Goal: Obtain resource: Download file/media

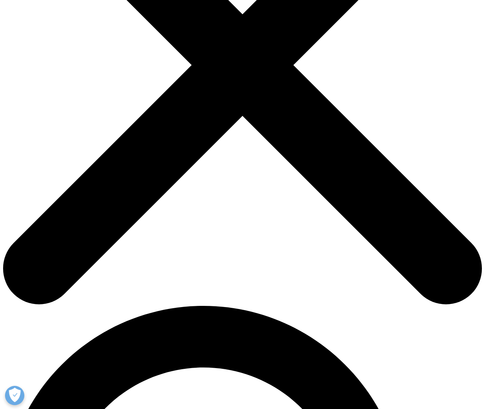
scroll to position [185, 0]
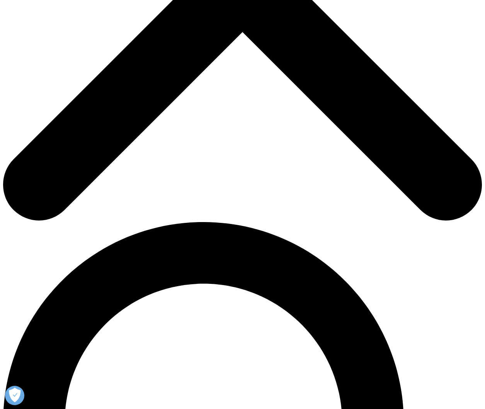
scroll to position [270, 0]
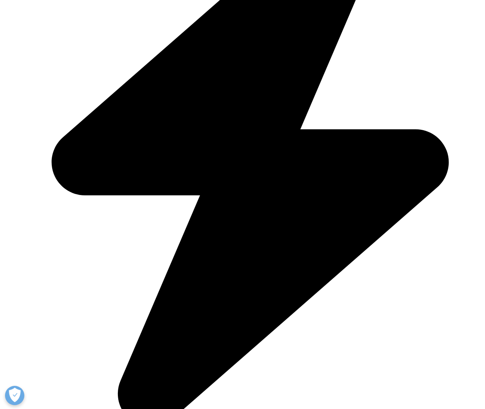
scroll to position [297, 0]
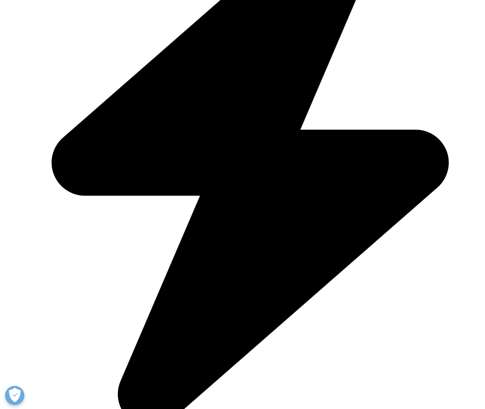
type input "[PERSON_NAME]"
type input "[PERSON_NAME][EMAIL_ADDRESS][PERSON_NAME][DOMAIN_NAME]"
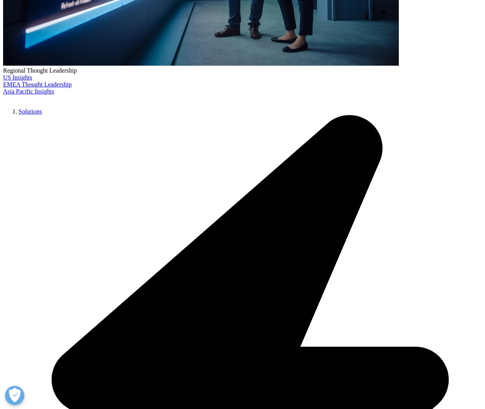
type input "Lubea GmbH u Co KG"
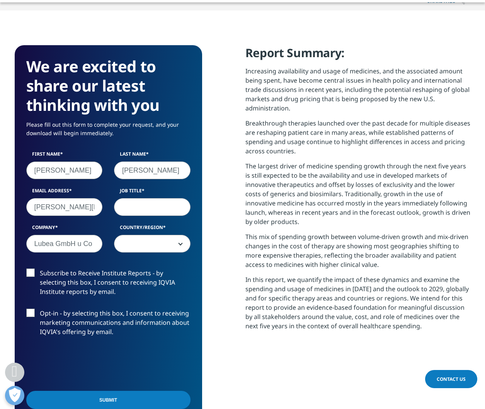
select select "[GEOGRAPHIC_DATA]"
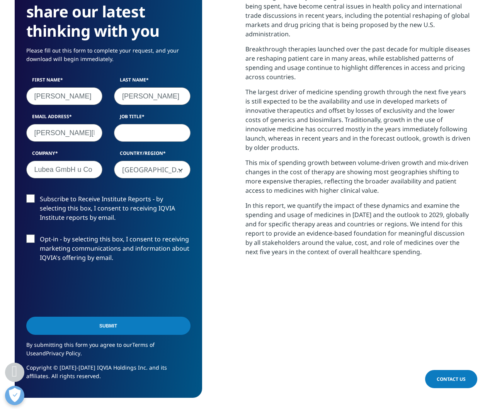
scroll to position [370, 0]
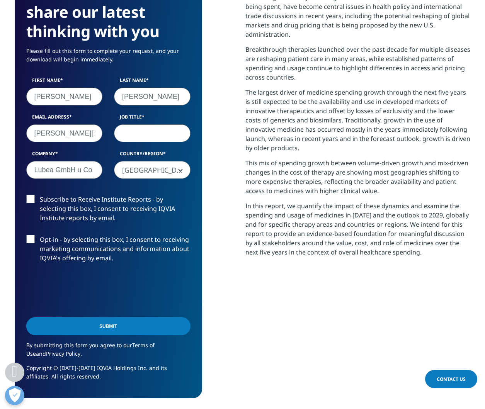
click at [154, 131] on input "Job Title" at bounding box center [152, 133] width 76 height 18
type input "MD"
click at [32, 197] on label "Subscribe to Receive Institute Reports - by selecting this box, I consent to re…" at bounding box center [108, 211] width 164 height 32
click at [40, 195] on input "Subscribe to Receive Institute Reports - by selecting this box, I consent to re…" at bounding box center [40, 195] width 0 height 0
click at [32, 236] on label "Opt-in - by selecting this box, I consent to receiving marketing communications…" at bounding box center [108, 251] width 164 height 32
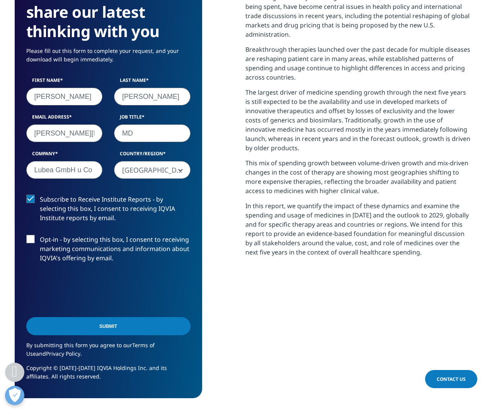
click at [40, 235] on input "Opt-in - by selecting this box, I consent to receiving marketing communications…" at bounding box center [40, 235] width 0 height 0
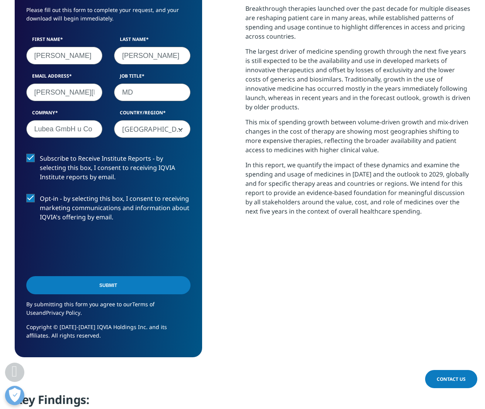
scroll to position [412, 0]
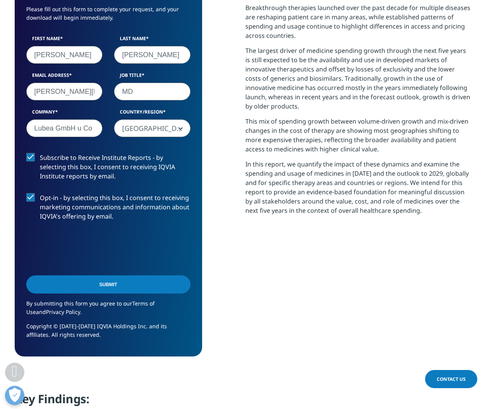
click at [124, 283] on input "Submit" at bounding box center [108, 284] width 164 height 18
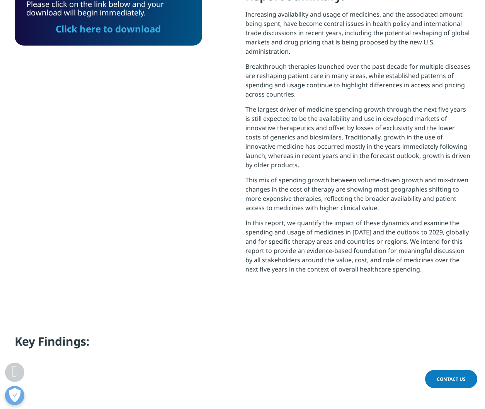
scroll to position [311, 456]
click at [132, 31] on link "Click here to download" at bounding box center [108, 28] width 105 height 13
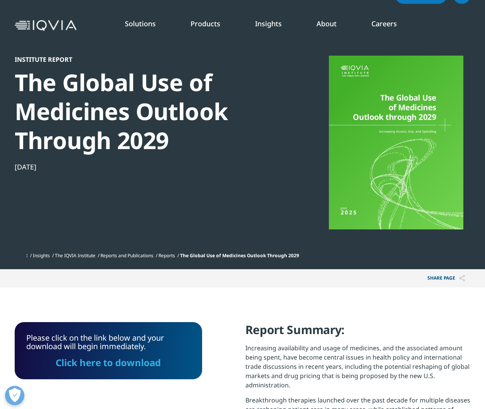
scroll to position [19, 0]
